Goal: Find specific fact: Find specific fact

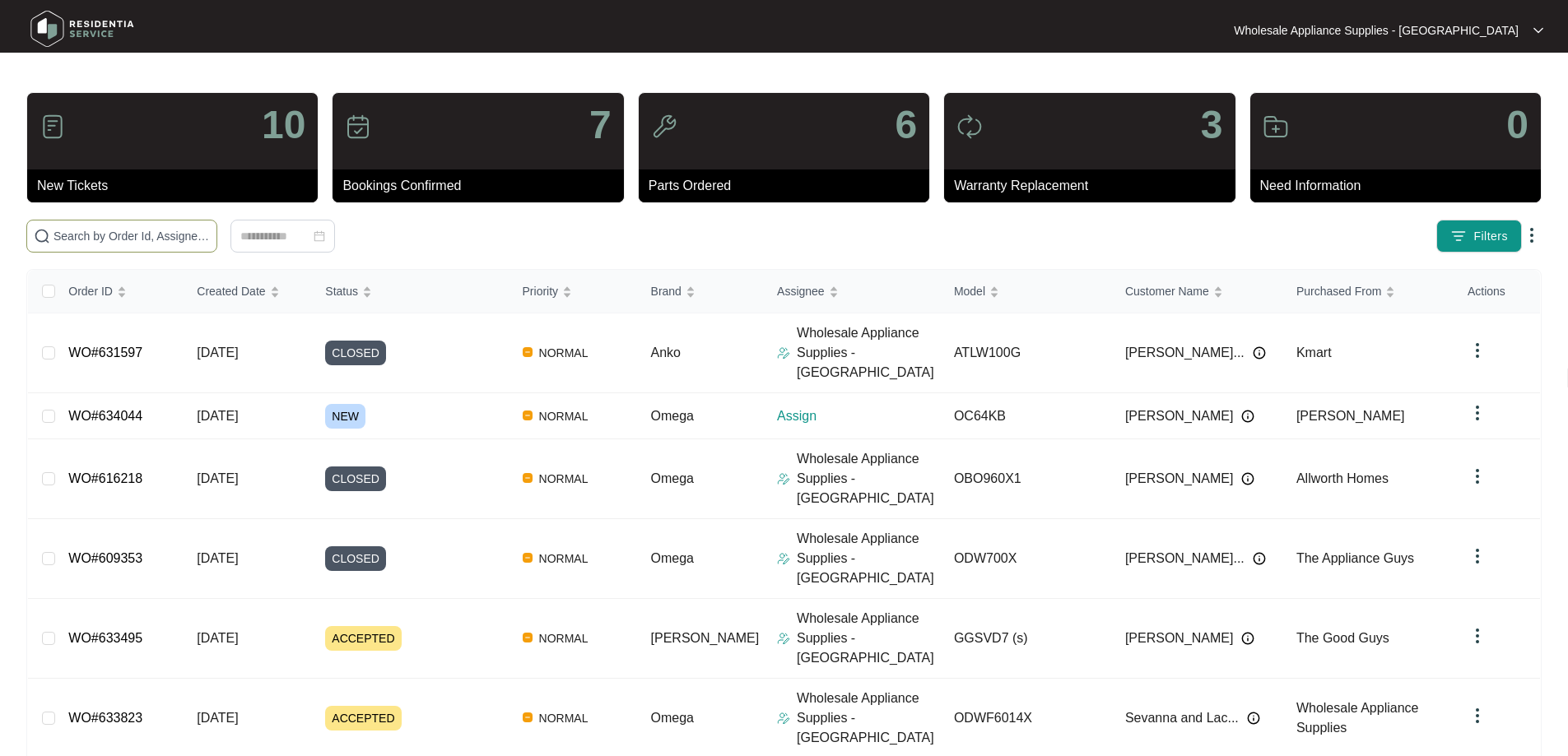
click at [210, 237] on input "text" at bounding box center [132, 236] width 157 height 18
paste input "ATLW100G"
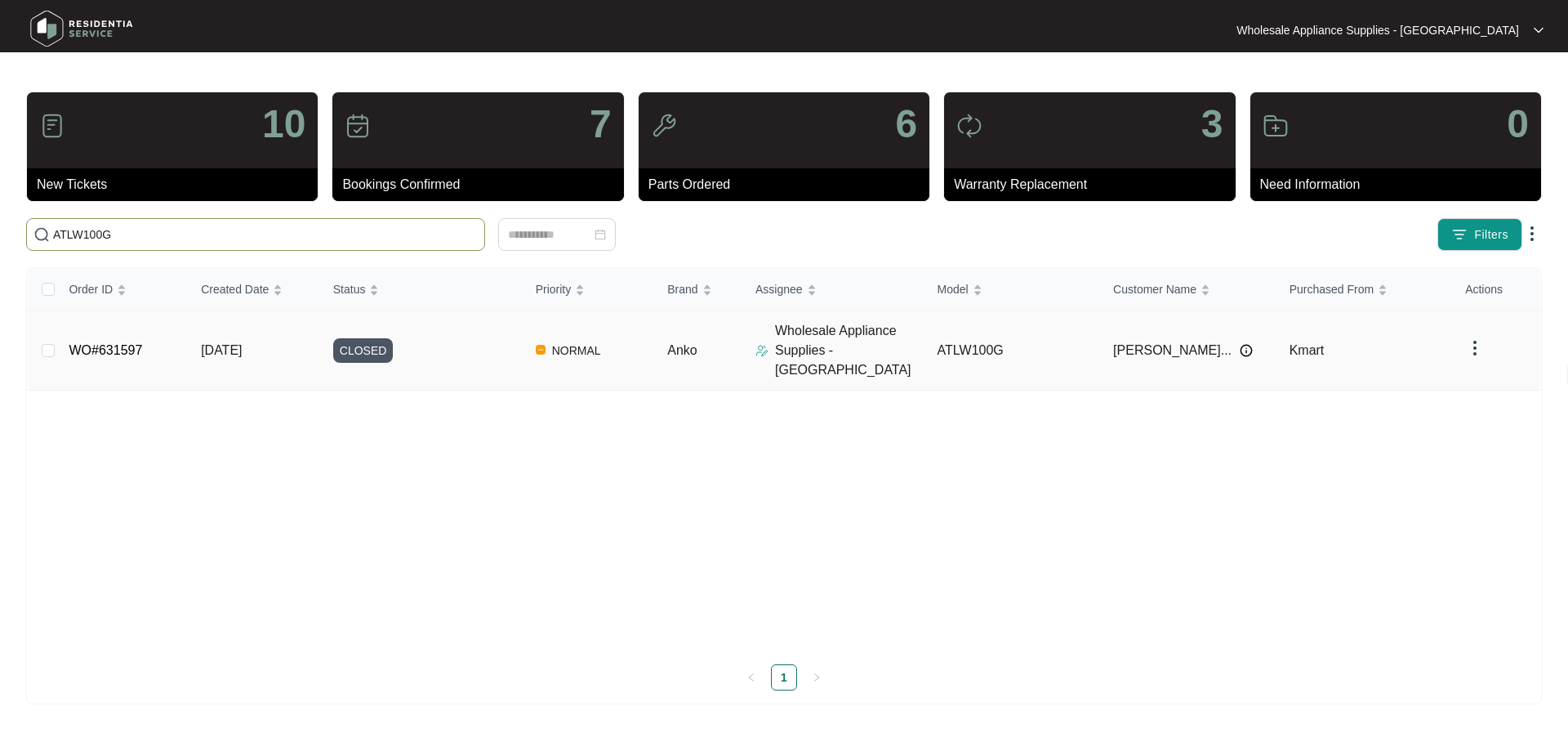
type input "ATLW100G"
click at [241, 344] on span "[DATE]" at bounding box center [221, 350] width 41 height 14
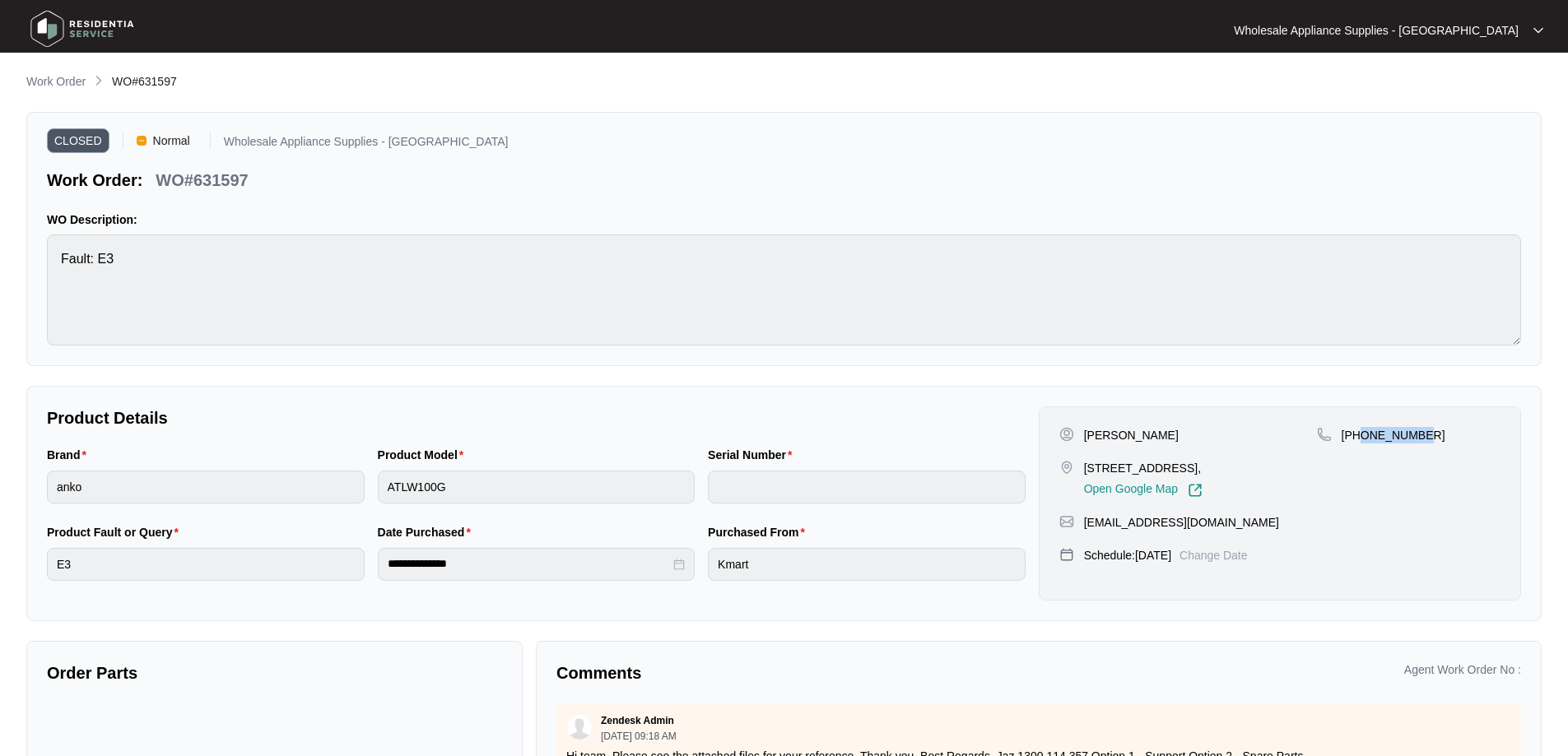
drag, startPoint x: 1428, startPoint y: 429, endPoint x: 1364, endPoint y: 442, distance: 65.3
click at [1364, 442] on div "[PHONE_NUMBER]" at bounding box center [1409, 435] width 184 height 16
copy p "431872516"
click at [38, 75] on p "Work Order" at bounding box center [56, 81] width 60 height 16
